Goal: Transaction & Acquisition: Purchase product/service

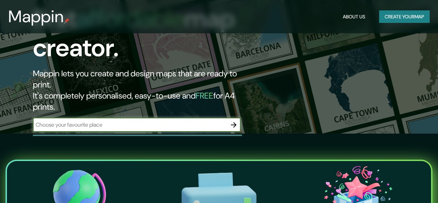
scroll to position [69, 0]
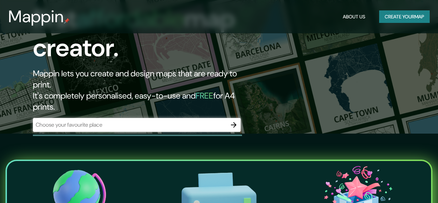
click at [130, 118] on div "​" at bounding box center [137, 125] width 208 height 14
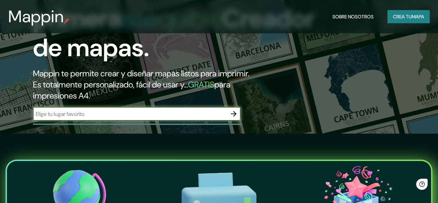
scroll to position [0, 0]
paste input "[PERSON_NAME] [GEOGRAPHIC_DATA] [GEOGRAPHIC_DATA], 9020000, [GEOGRAPHIC_DATA]"
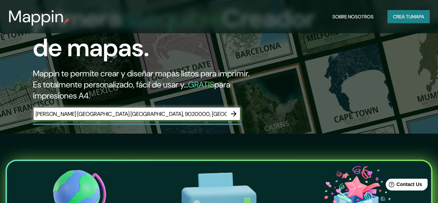
scroll to position [0, 21]
type input "[PERSON_NAME] [GEOGRAPHIC_DATA] [GEOGRAPHIC_DATA], 9020000, [GEOGRAPHIC_DATA]"
click at [233, 118] on icon "button" at bounding box center [234, 114] width 8 height 8
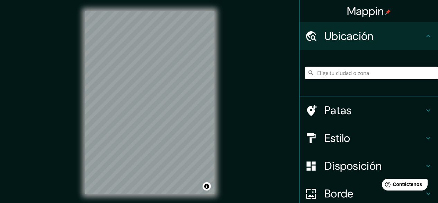
click at [355, 67] on input "Elige tu ciudad o zona" at bounding box center [371, 73] width 133 height 12
paste input "[PERSON_NAME] [GEOGRAPHIC_DATA] [GEOGRAPHIC_DATA], 9020000, [GEOGRAPHIC_DATA]"
click at [347, 136] on h4 "Estilo" at bounding box center [375, 138] width 100 height 14
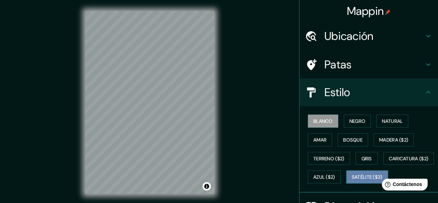
click at [352, 180] on font "Satélite ($3)" at bounding box center [367, 177] width 31 height 6
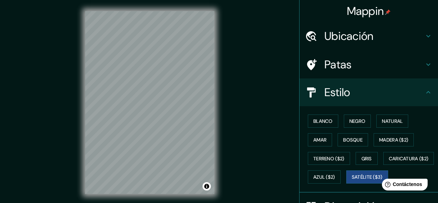
click at [368, 35] on font "Ubicación" at bounding box center [349, 36] width 49 height 15
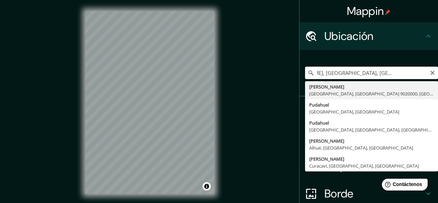
scroll to position [0, 72]
drag, startPoint x: 312, startPoint y: 70, endPoint x: 436, endPoint y: 71, distance: 124.8
click at [436, 71] on div "Mappin Ubicación [PERSON_NAME], [GEOGRAPHIC_DATA], [GEOGRAPHIC_DATA] 9020000, […" at bounding box center [368, 101] width 139 height 203
paste input "en [GEOGRAPHIC_DATA] [GEOGRAPHIC_DATA], 9020000, [GEOGRAPHIC_DATA]"
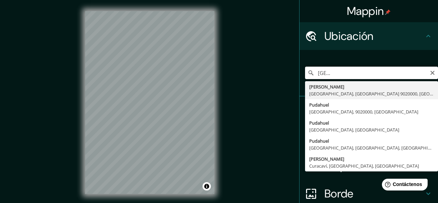
type input "[PERSON_NAME], [GEOGRAPHIC_DATA], [GEOGRAPHIC_DATA] 9020000, [GEOGRAPHIC_DATA]"
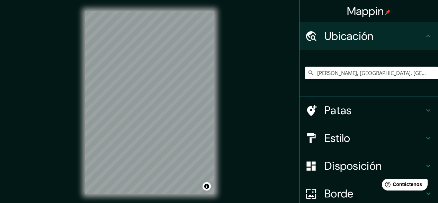
click at [289, 104] on div "Mappin Ubicación [PERSON_NAME], [GEOGRAPHIC_DATA], [GEOGRAPHIC_DATA] 9020000, […" at bounding box center [219, 108] width 438 height 216
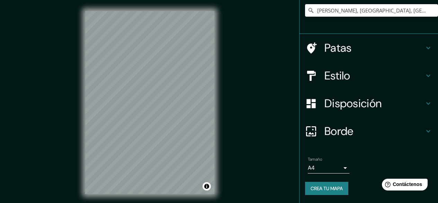
click at [350, 49] on h4 "Patas" at bounding box center [375, 48] width 100 height 14
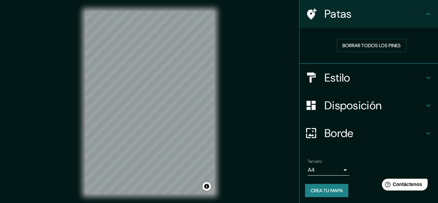
scroll to position [51, 0]
click at [345, 78] on font "Estilo" at bounding box center [338, 77] width 26 height 15
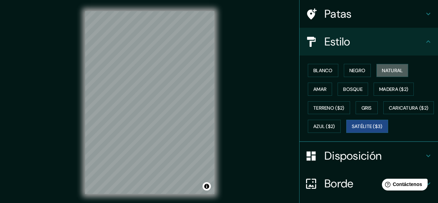
drag, startPoint x: 395, startPoint y: 72, endPoint x: 277, endPoint y: 88, distance: 119.2
click at [394, 72] on font "Natural" at bounding box center [392, 70] width 21 height 6
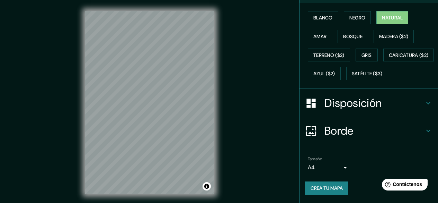
click at [361, 105] on font "Disposición" at bounding box center [353, 103] width 57 height 15
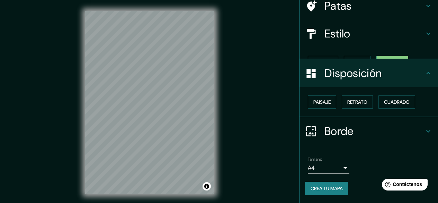
scroll to position [47, 0]
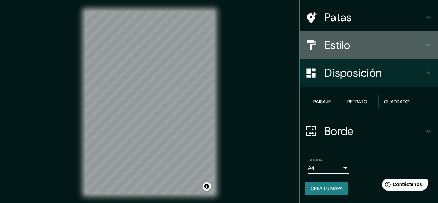
click at [358, 48] on h4 "Estilo" at bounding box center [375, 45] width 100 height 14
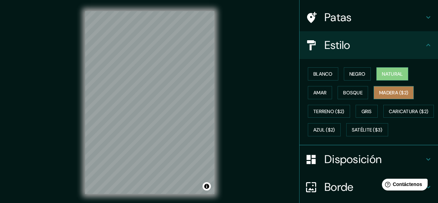
click at [390, 89] on font "Madera ($2)" at bounding box center [394, 92] width 29 height 9
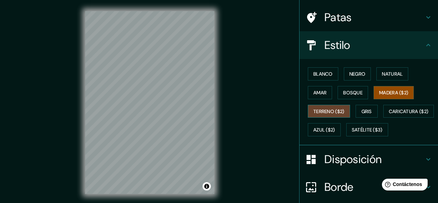
drag, startPoint x: 330, startPoint y: 113, endPoint x: 344, endPoint y: 109, distance: 14.6
click at [329, 113] on font "Terreno ($2)" at bounding box center [329, 111] width 31 height 6
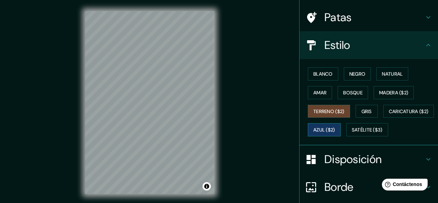
click at [335, 129] on font "Azul ($2)" at bounding box center [325, 130] width 22 height 6
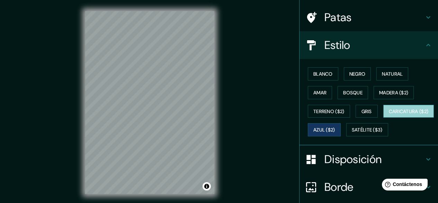
click at [389, 114] on font "Caricatura ($2)" at bounding box center [409, 111] width 40 height 6
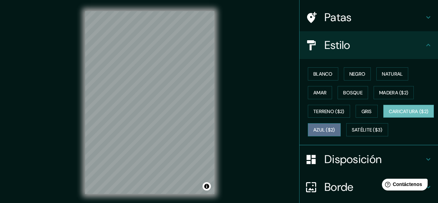
click at [335, 128] on font "Azul ($2)" at bounding box center [325, 130] width 22 height 6
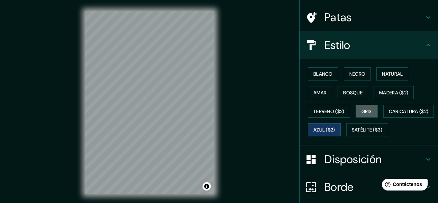
drag, startPoint x: 364, startPoint y: 110, endPoint x: 375, endPoint y: 121, distance: 15.2
click at [364, 111] on font "Gris" at bounding box center [367, 111] width 10 height 6
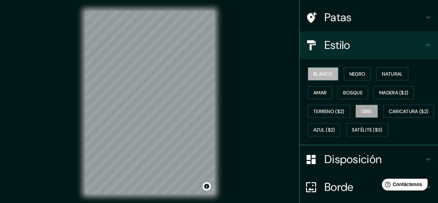
click at [319, 78] on button "Blanco" at bounding box center [323, 73] width 30 height 13
click at [351, 76] on font "Negro" at bounding box center [358, 74] width 16 height 6
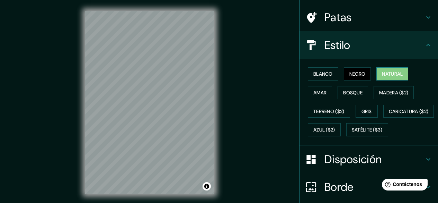
click at [385, 69] on button "Natural" at bounding box center [393, 73] width 32 height 13
click at [319, 92] on font "Amar" at bounding box center [320, 92] width 13 height 6
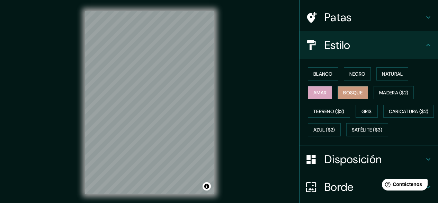
click at [343, 92] on font "Bosque" at bounding box center [352, 92] width 19 height 6
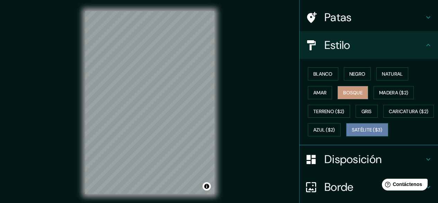
click at [352, 134] on font "Satélite ($3)" at bounding box center [367, 129] width 31 height 9
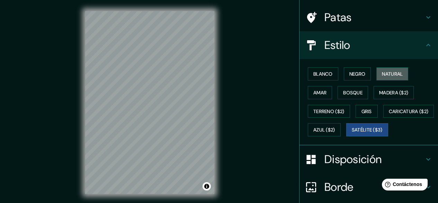
drag, startPoint x: 382, startPoint y: 72, endPoint x: 381, endPoint y: 111, distance: 39.5
click at [382, 72] on font "Natural" at bounding box center [392, 74] width 21 height 6
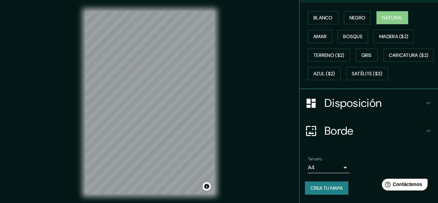
click at [381, 103] on h4 "Disposición" at bounding box center [375, 103] width 100 height 14
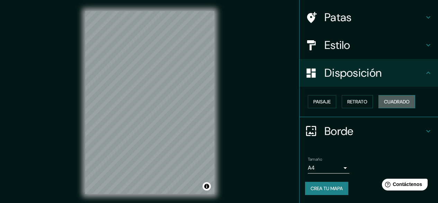
click at [401, 98] on font "Cuadrado" at bounding box center [397, 101] width 26 height 9
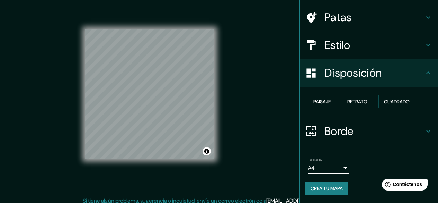
scroll to position [13, 0]
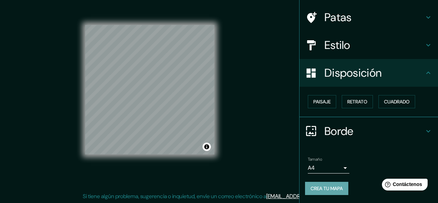
click at [344, 189] on button "Crea tu mapa" at bounding box center [326, 188] width 43 height 13
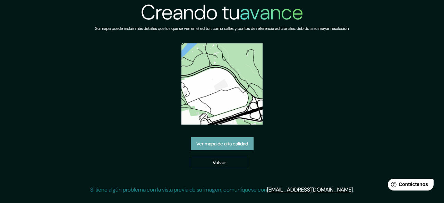
click at [231, 145] on font "Ver mapa de alta calidad" at bounding box center [222, 143] width 52 height 6
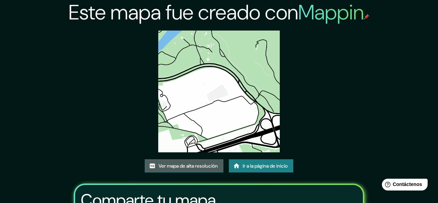
click at [197, 165] on font "Ver mapa de alta resolución" at bounding box center [188, 166] width 59 height 6
